Goal: Navigation & Orientation: Find specific page/section

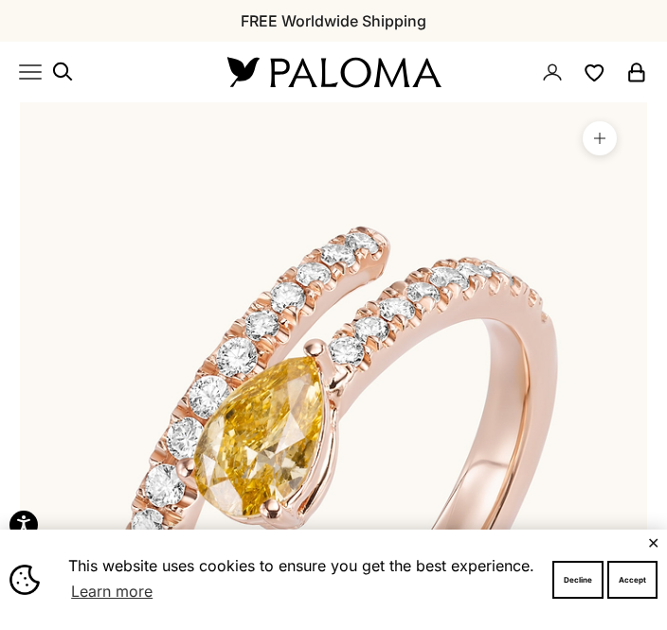
click at [576, 586] on button "Decline" at bounding box center [577, 580] width 51 height 38
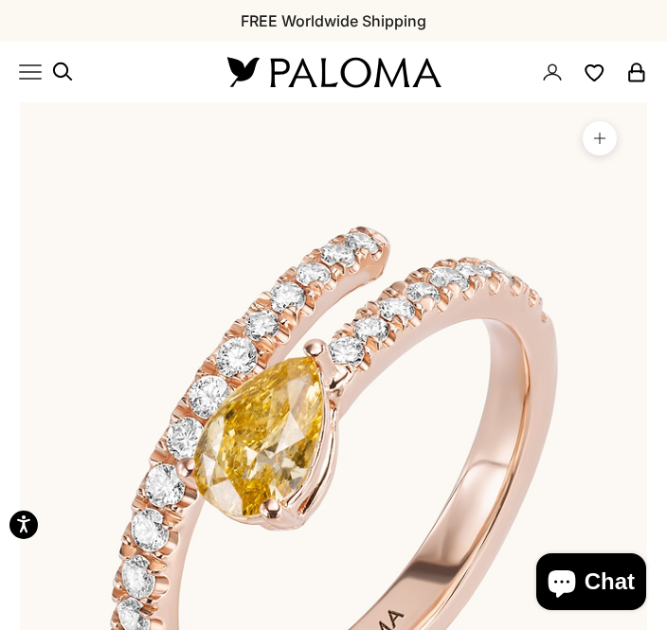
click at [576, 604] on button "Chat" at bounding box center [591, 581] width 110 height 57
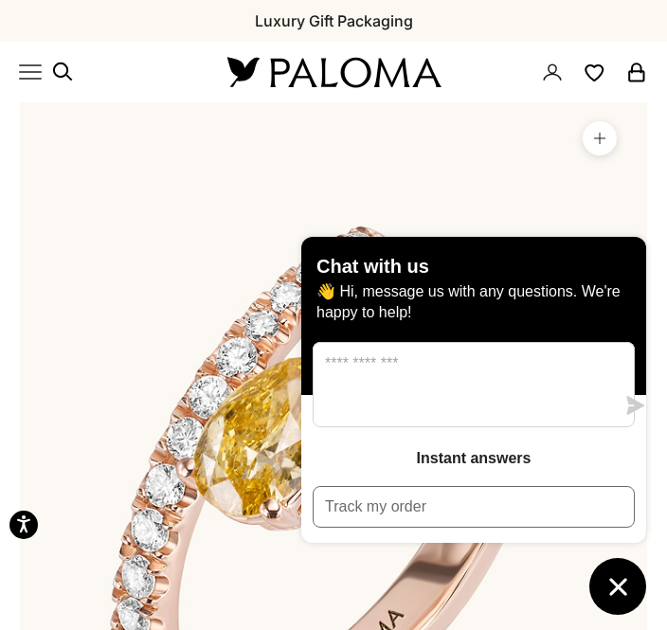
click at [40, 67] on icon "Primary navigation" at bounding box center [30, 72] width 23 height 23
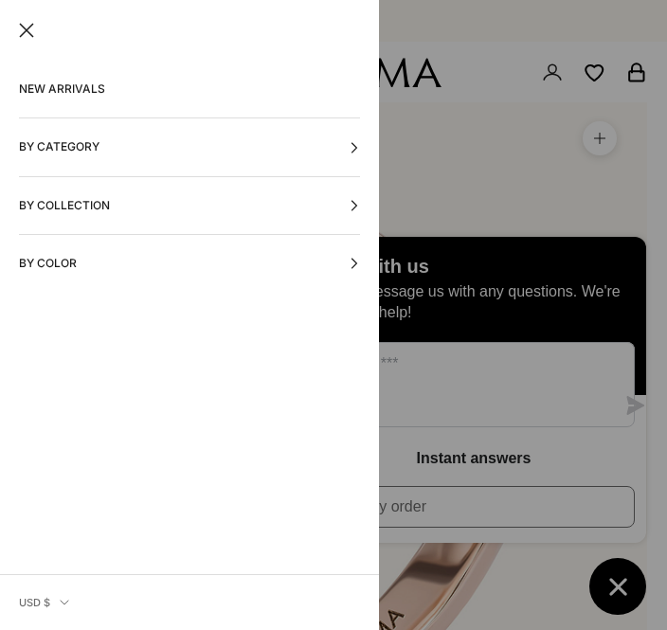
click at [176, 142] on button "By Category" at bounding box center [189, 146] width 341 height 57
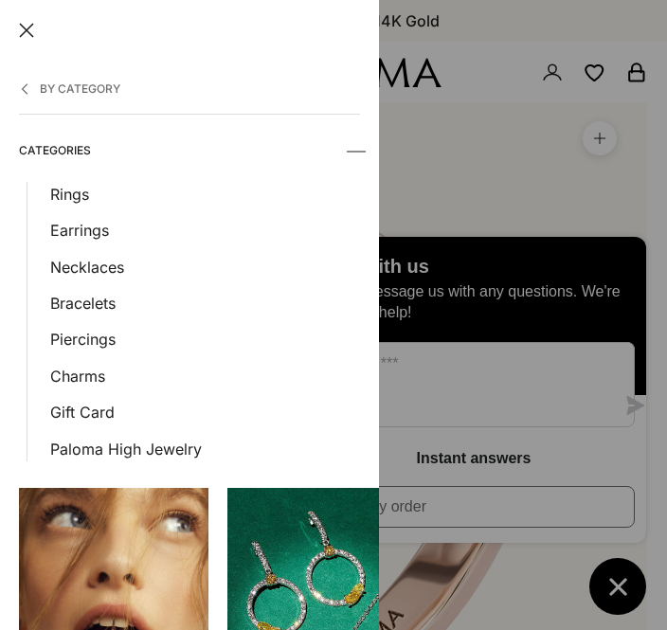
click at [75, 205] on link "Rings" at bounding box center [205, 194] width 310 height 25
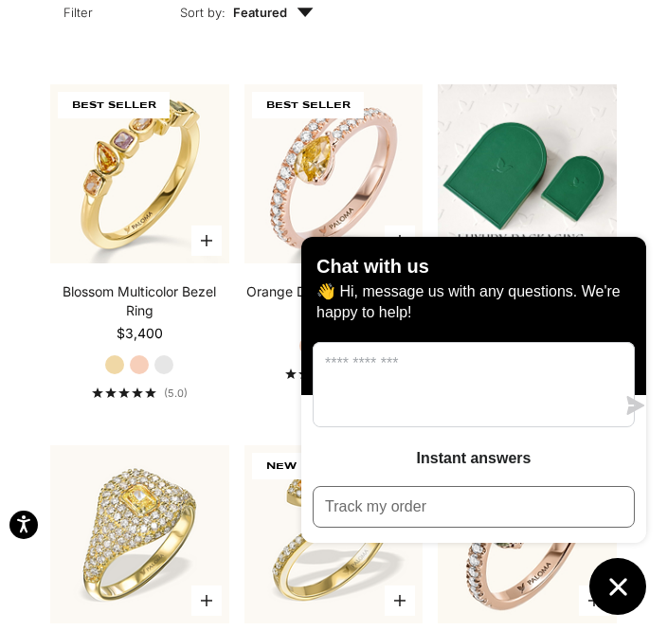
scroll to position [430, 0]
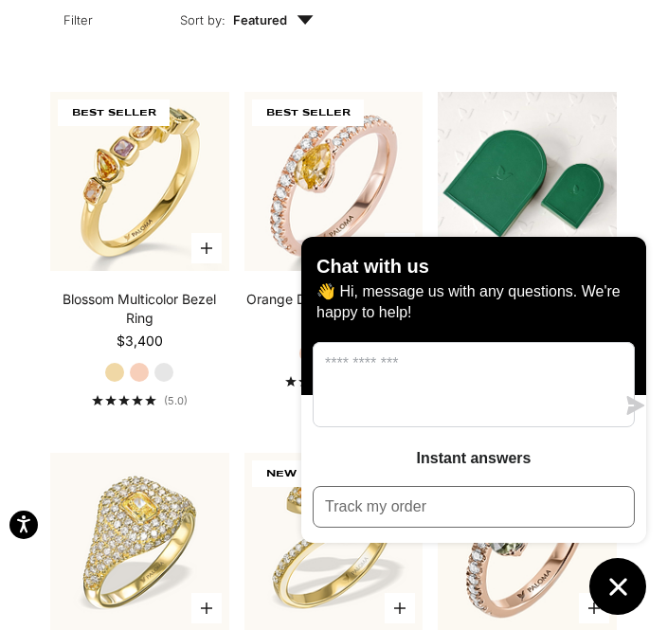
click at [371, 323] on p "👋 Hi, message us with any questions. We're happy to help!" at bounding box center [473, 302] width 314 height 42
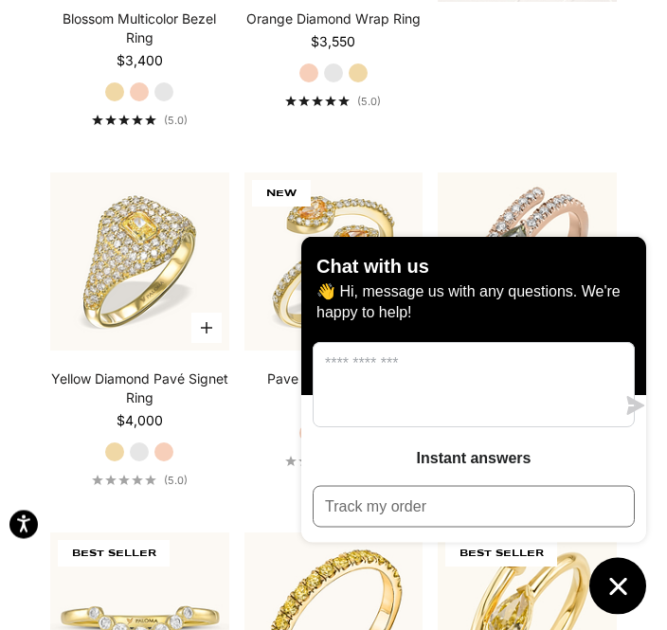
scroll to position [860, 0]
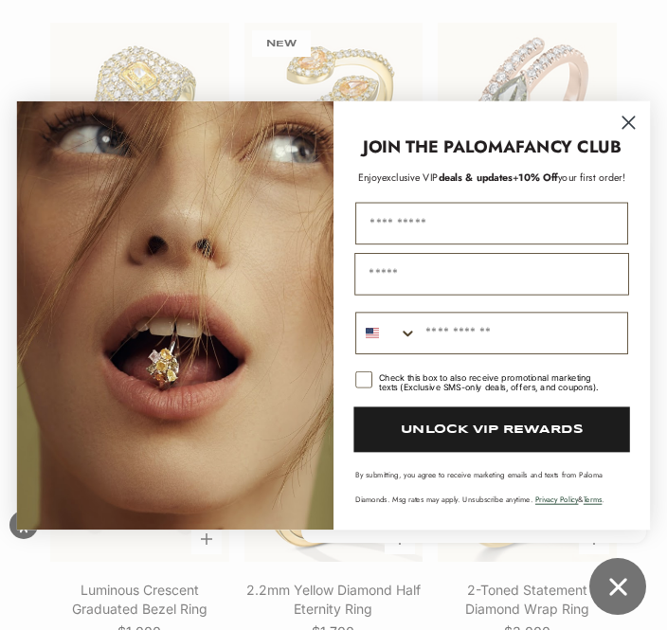
click at [621, 136] on circle "Close dialog" at bounding box center [629, 122] width 28 height 28
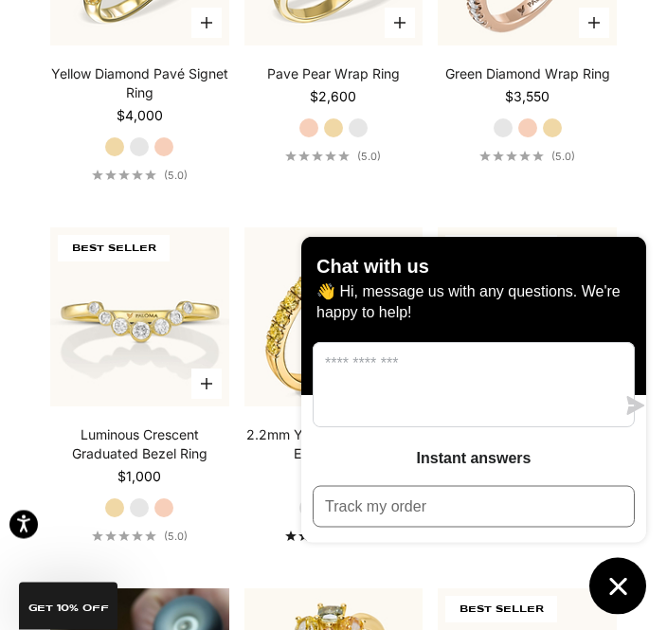
scroll to position [1015, 0]
click at [615, 615] on button "Chat window" at bounding box center [617, 586] width 57 height 57
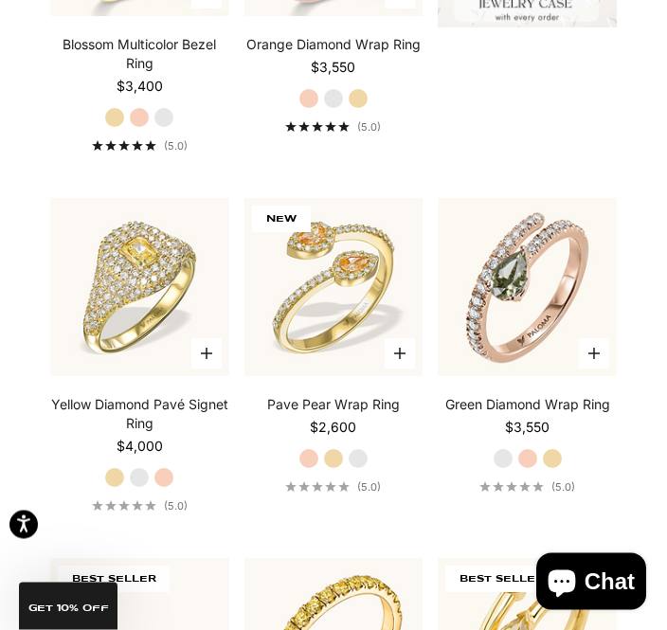
scroll to position [685, 0]
click at [544, 307] on img at bounding box center [527, 286] width 197 height 197
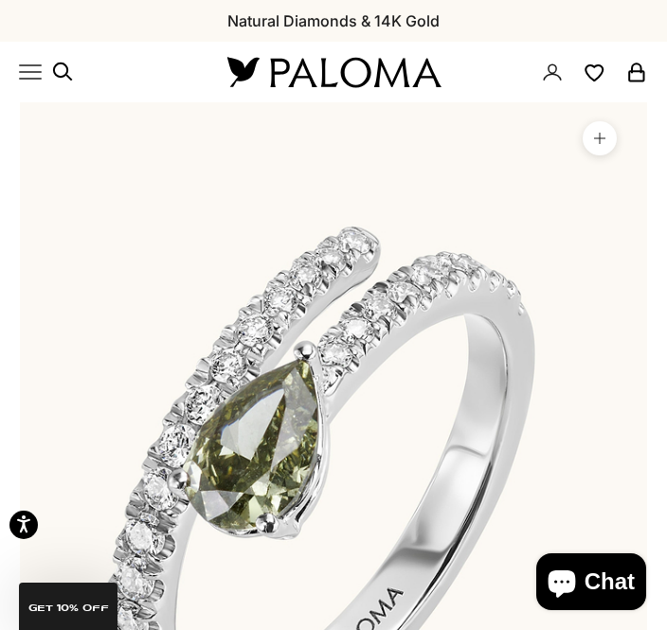
click at [27, 63] on icon "Primary navigation" at bounding box center [30, 72] width 23 height 23
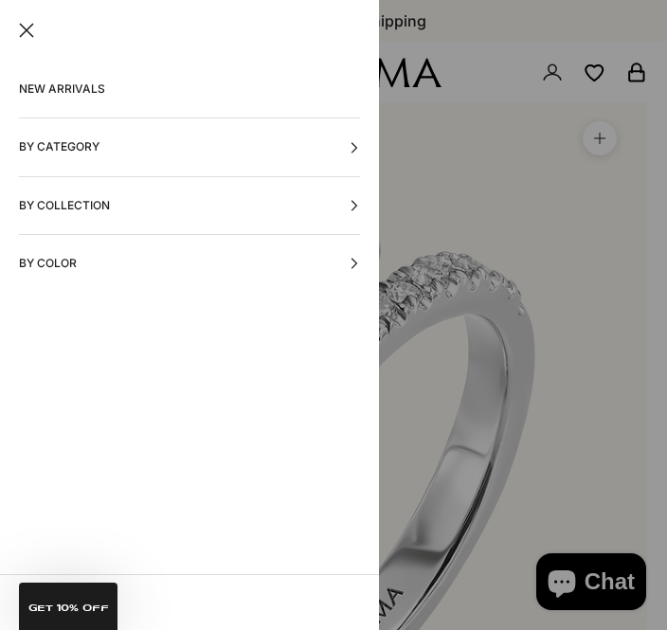
click at [187, 249] on button "By Color" at bounding box center [189, 263] width 341 height 57
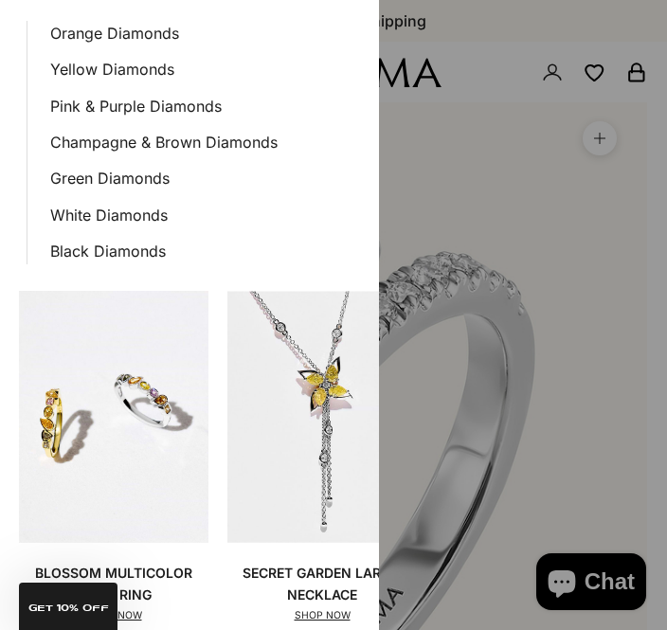
scroll to position [162, 0]
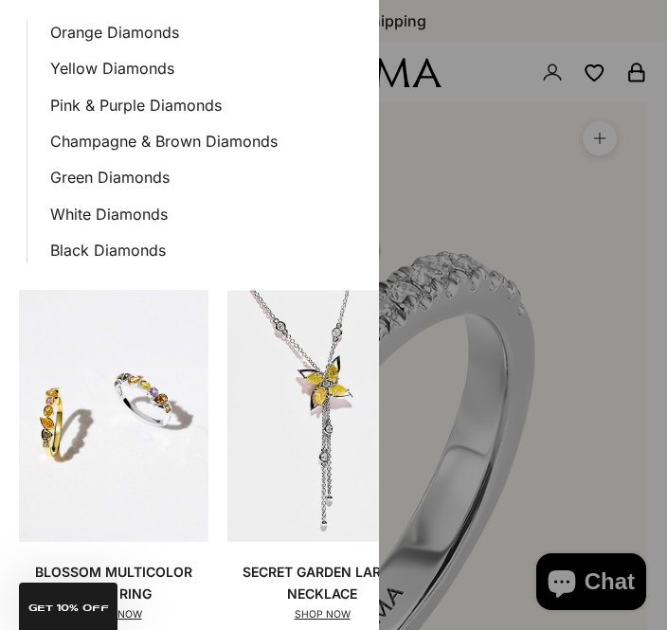
click at [156, 169] on link "Green Diamonds" at bounding box center [205, 177] width 310 height 25
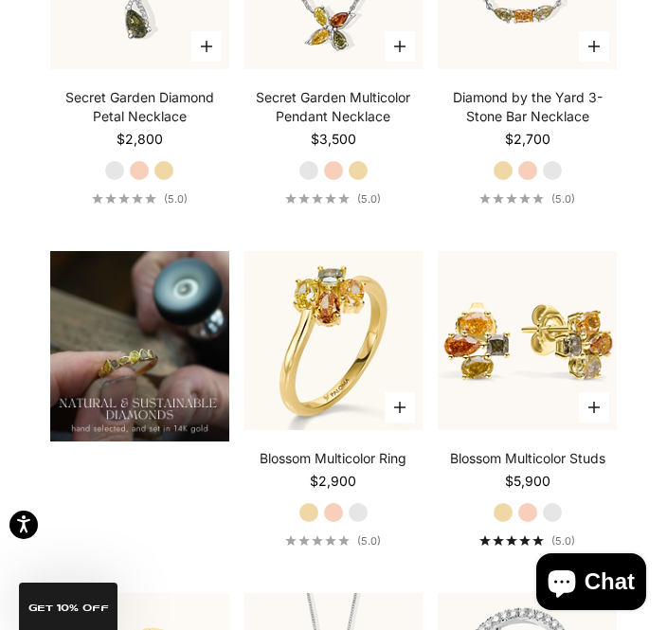
scroll to position [1335, 0]
